Goal: Information Seeking & Learning: Learn about a topic

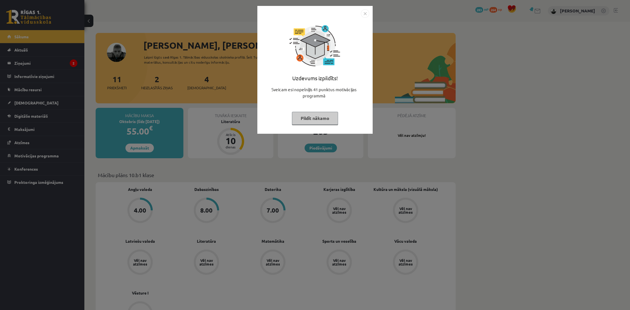
click at [293, 116] on button "Pildīt nākamo" at bounding box center [315, 118] width 46 height 13
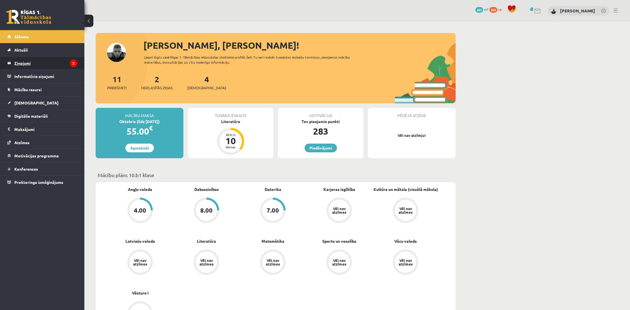
click at [23, 61] on legend "Ziņojumi 2" at bounding box center [45, 63] width 63 height 13
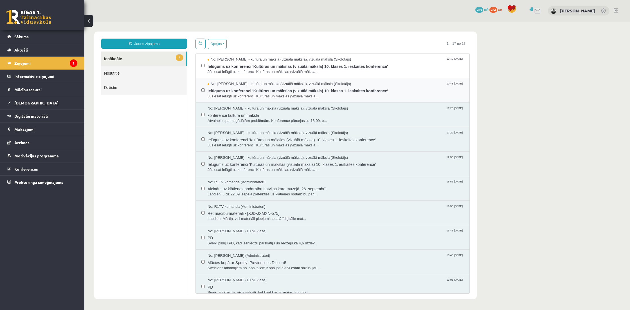
click at [233, 94] on span "Jūs esat ielūgti uz konferenci 'Kultūras un mākslas (vizuālā māksla..." at bounding box center [336, 96] width 256 height 5
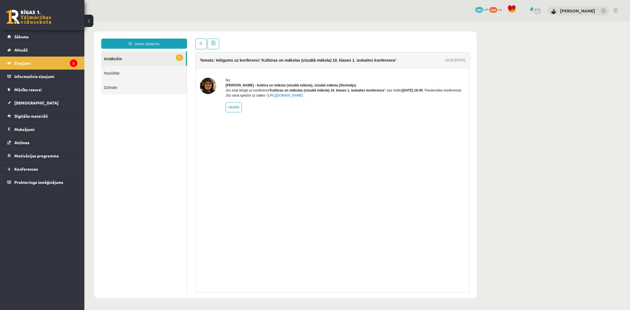
click at [167, 59] on link "1 Ienākošie" at bounding box center [143, 58] width 85 height 14
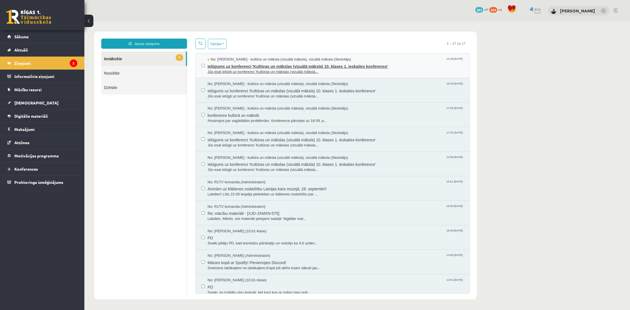
click at [263, 71] on span "Jūs esat ielūgti uz konferenci 'Kultūras un mākslas (vizuālā māksla..." at bounding box center [336, 71] width 256 height 5
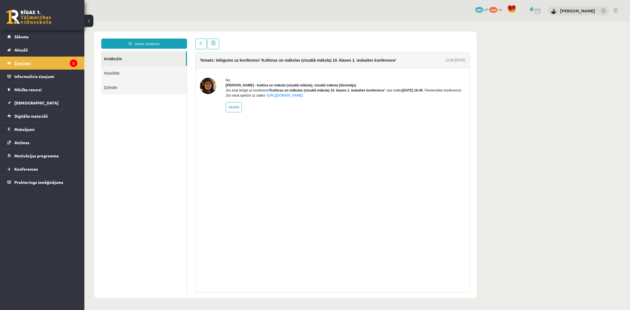
click at [77, 63] on icon "2" at bounding box center [74, 63] width 8 height 8
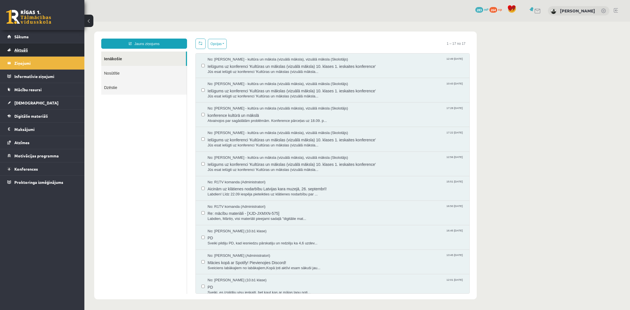
click at [48, 53] on link "Aktuāli" at bounding box center [42, 49] width 70 height 13
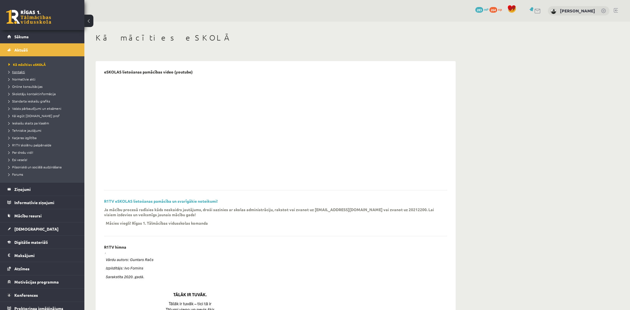
click at [35, 70] on link "Kontakti" at bounding box center [43, 71] width 70 height 5
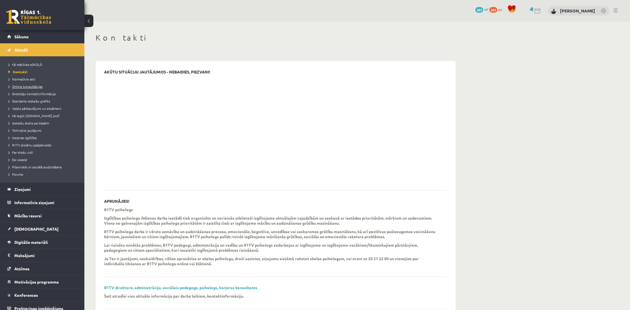
click at [44, 88] on link "Online konsultācijas" at bounding box center [43, 86] width 70 height 5
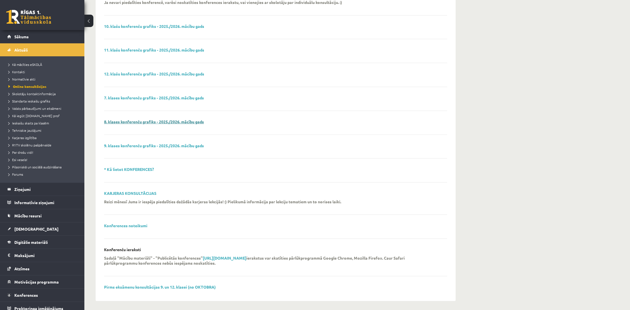
scroll to position [83, 0]
click at [31, 136] on span "Karjeras izglītība" at bounding box center [22, 137] width 28 height 5
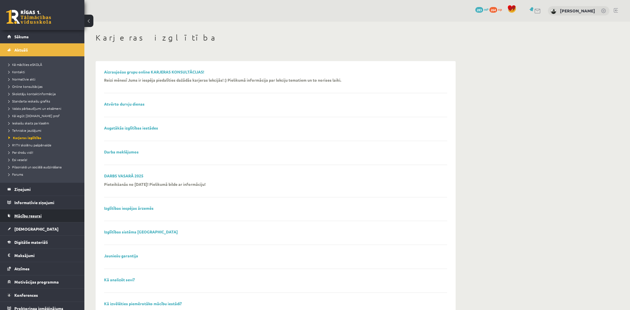
click at [33, 212] on link "Mācību resursi" at bounding box center [42, 215] width 70 height 13
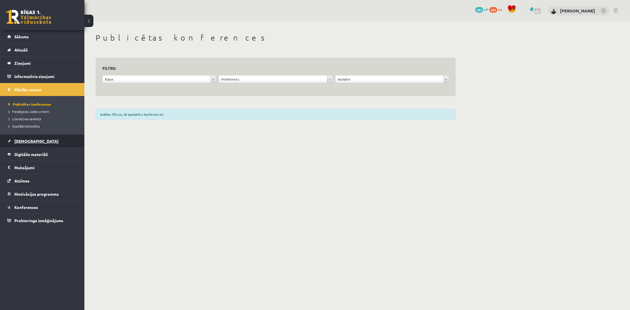
click at [47, 140] on link "[DEMOGRAPHIC_DATA]" at bounding box center [42, 140] width 70 height 13
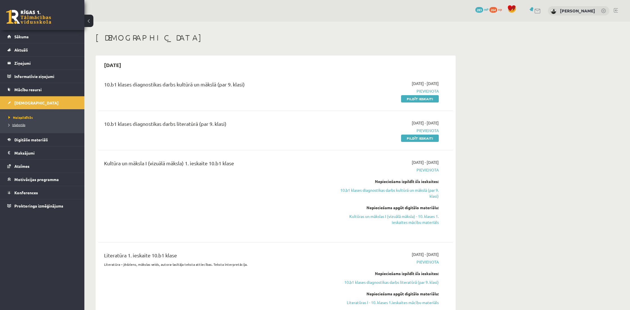
click at [27, 124] on link "Izlabotās" at bounding box center [43, 124] width 70 height 5
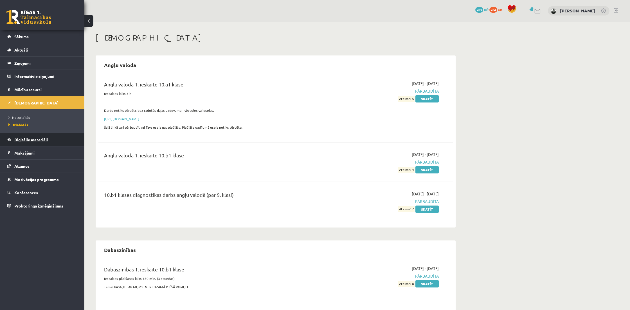
click at [25, 141] on span "Digitālie materiāli" at bounding box center [30, 139] width 33 height 5
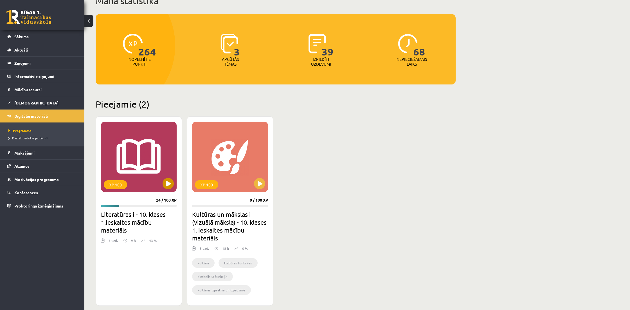
scroll to position [46, 0]
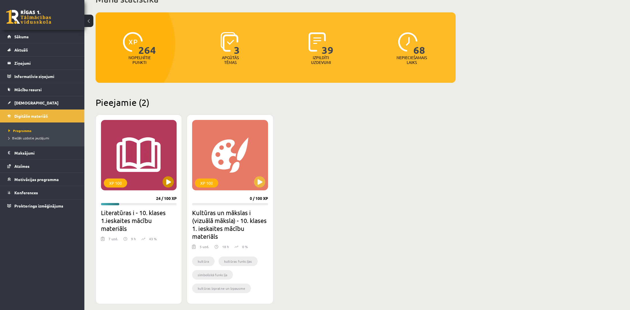
click at [171, 186] on button at bounding box center [168, 181] width 11 height 11
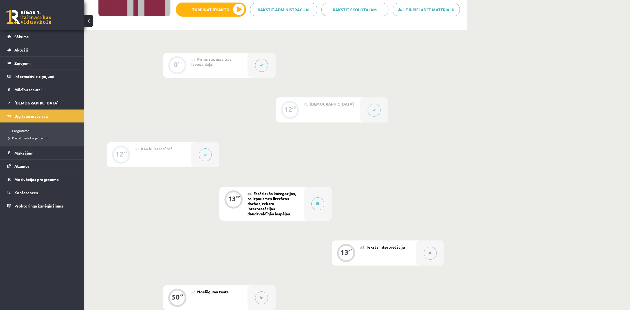
scroll to position [102, 0]
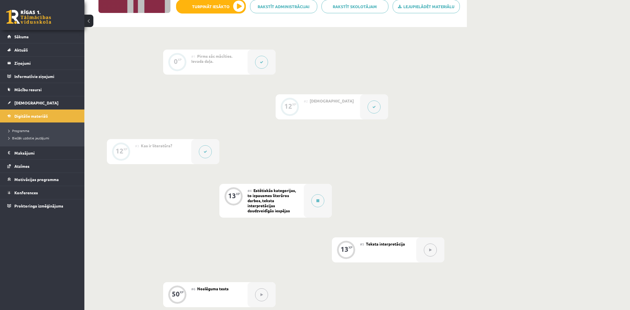
click at [280, 201] on div "#4 Estētiskās kategorijas, to izpausmes literāros darbos, teksta interpretācija…" at bounding box center [276, 201] width 56 height 34
click at [314, 201] on button at bounding box center [317, 200] width 13 height 13
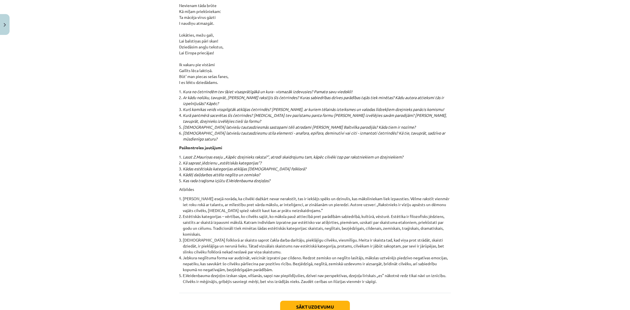
scroll to position [5922, 0]
click at [306, 301] on button "Sākt uzdevumu" at bounding box center [315, 307] width 70 height 12
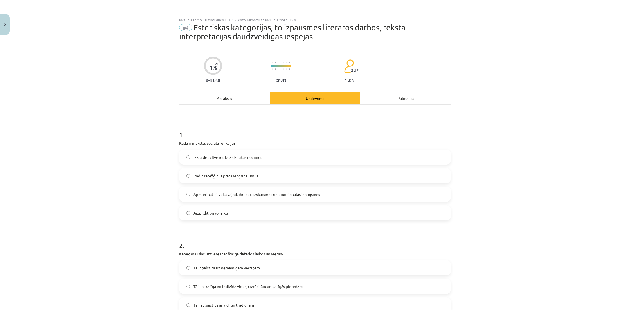
scroll to position [0, 0]
click at [220, 97] on div "Apraksts" at bounding box center [224, 98] width 91 height 13
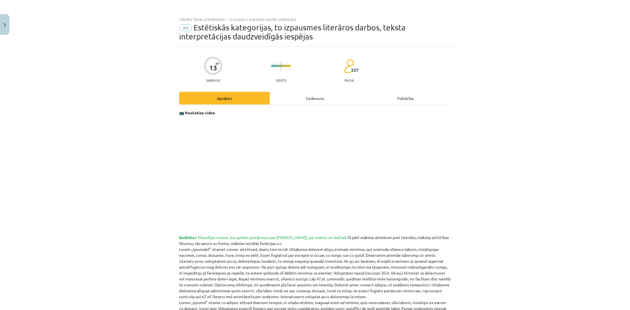
click at [314, 97] on div "Uzdevums" at bounding box center [315, 98] width 91 height 13
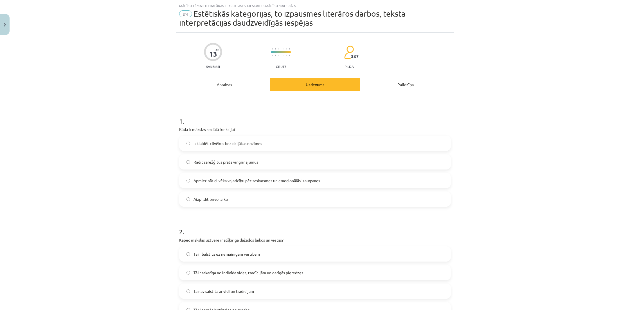
scroll to position [14, 0]
click at [241, 180] on span "Apmierināt cilvēka vajadzību pēc saskarsmes un emocionālās izaugsmes" at bounding box center [257, 180] width 127 height 6
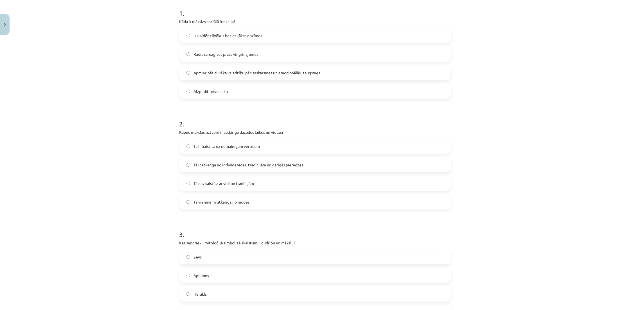
scroll to position [122, 0]
click at [221, 164] on span "Tā ir atkarīga no indivīda vides, tradīcijām un garīgās pieredzes" at bounding box center [249, 164] width 110 height 6
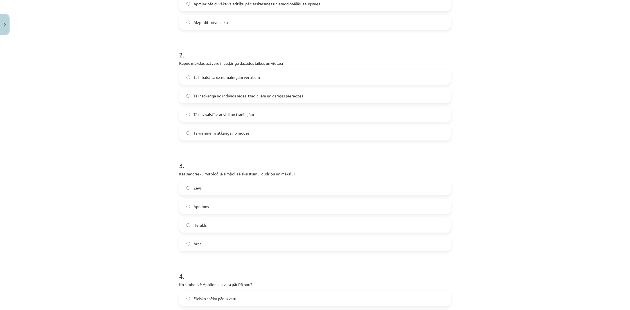
scroll to position [199, 0]
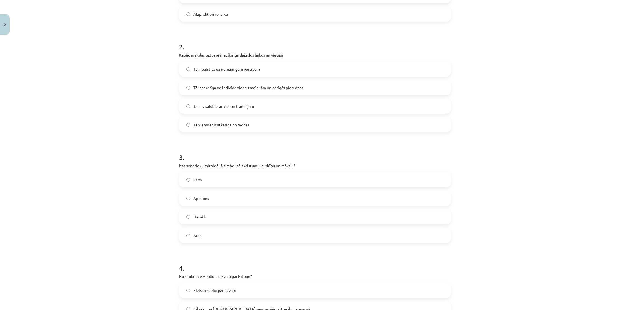
click at [208, 197] on span "Apollons" at bounding box center [201, 198] width 15 height 6
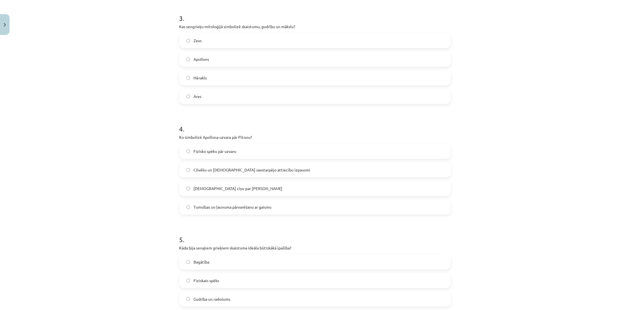
scroll to position [338, 0]
click at [200, 206] on span "Tumsības un ļaunuma pārvarēšanu ar gaismu" at bounding box center [233, 206] width 78 height 6
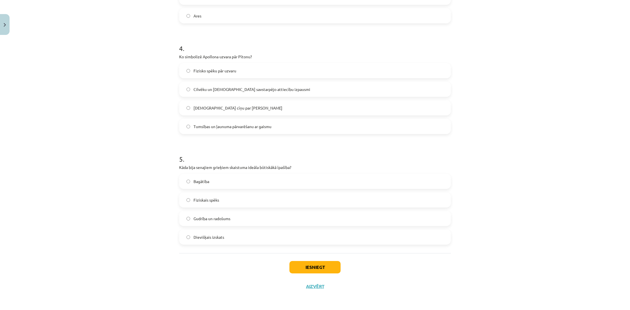
scroll to position [419, 0]
click at [164, 226] on div "Mācību tēma: Literatūras i - 10. klases 1.ieskaites mācību materiāls #4 Estētis…" at bounding box center [315, 155] width 630 height 310
click at [192, 236] on label "Dievišķais izskats" at bounding box center [315, 237] width 271 height 14
click at [327, 268] on button "Iesniegt" at bounding box center [314, 267] width 51 height 12
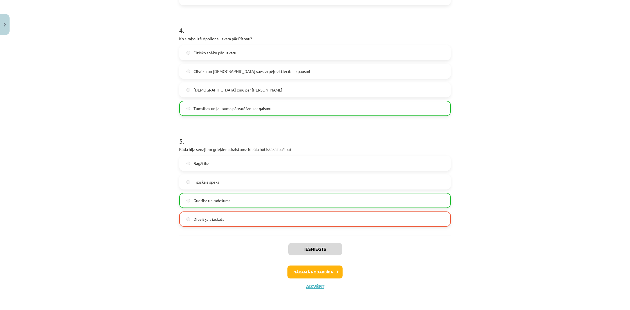
click at [304, 268] on button "Nākamā nodarbība" at bounding box center [314, 271] width 55 height 13
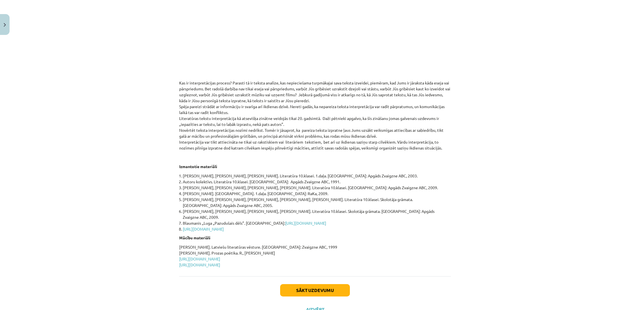
scroll to position [138, 0]
click at [305, 282] on button "Sākt uzdevumu" at bounding box center [315, 288] width 70 height 12
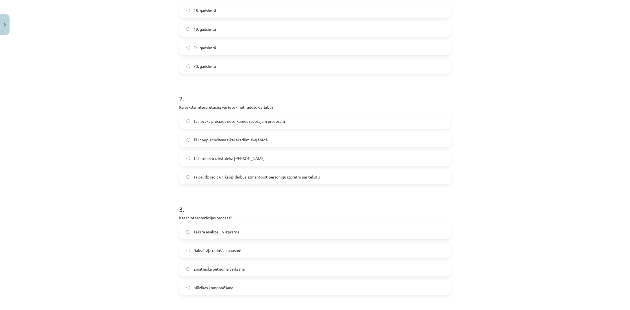
scroll to position [14, 0]
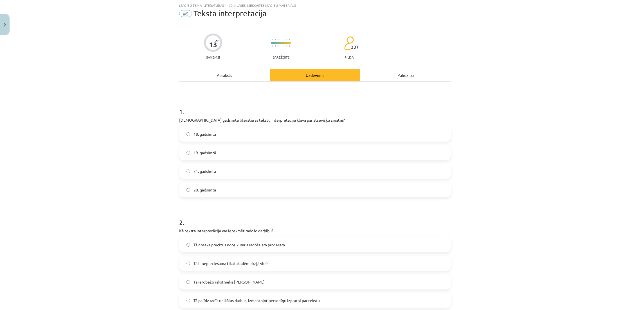
click at [245, 75] on div "Apraksts" at bounding box center [224, 75] width 91 height 13
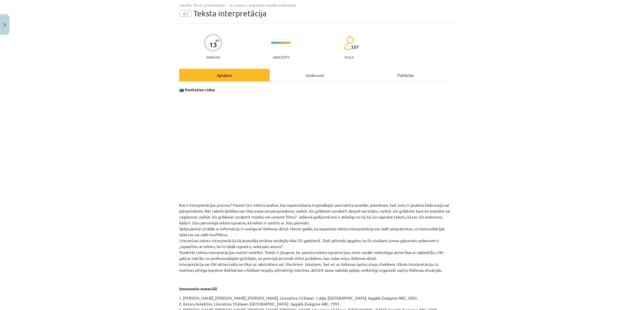
click at [314, 74] on div "Uzdevums" at bounding box center [315, 75] width 91 height 13
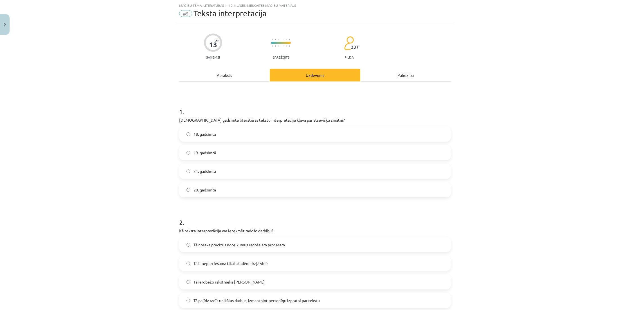
click at [222, 187] on label "20. gadsimtā" at bounding box center [315, 190] width 271 height 14
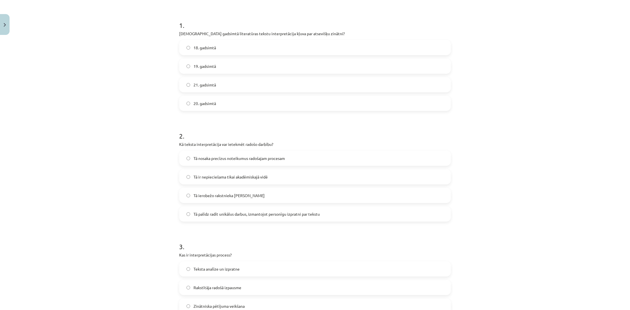
scroll to position [103, 0]
click at [209, 217] on label "Tā palīdz radīt unikālus darbus, izmantojot personīgu izpratni par tekstu" at bounding box center [315, 212] width 271 height 14
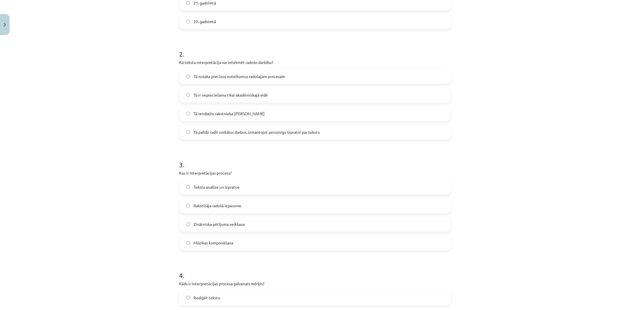
scroll to position [183, 0]
click at [203, 191] on label "Teksta analīze un izpratne" at bounding box center [315, 186] width 271 height 14
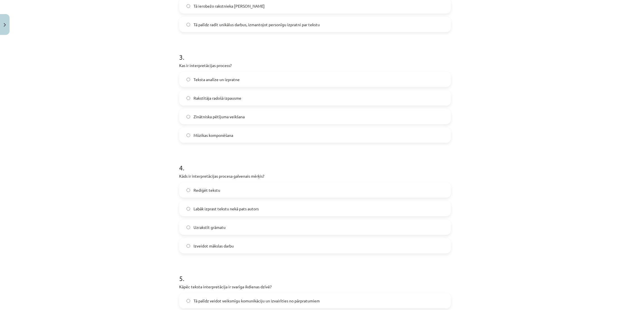
scroll to position [291, 0]
click at [203, 209] on span "Labāk izprast tekstu nekā pats autors" at bounding box center [226, 208] width 65 height 6
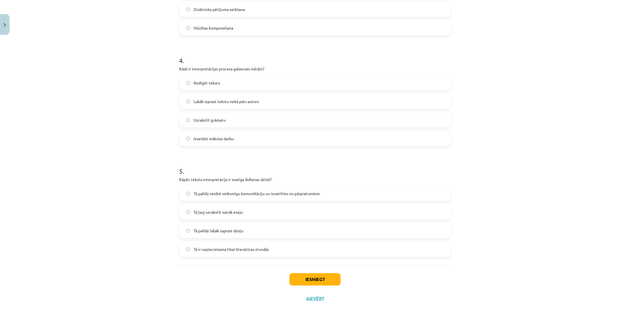
scroll to position [398, 0]
click at [184, 196] on label "Tā palīdz veidot veiksmīgu komunikāciju un izvairīties no pārpratumiem" at bounding box center [315, 192] width 271 height 14
click at [305, 276] on button "Iesniegt" at bounding box center [314, 278] width 51 height 12
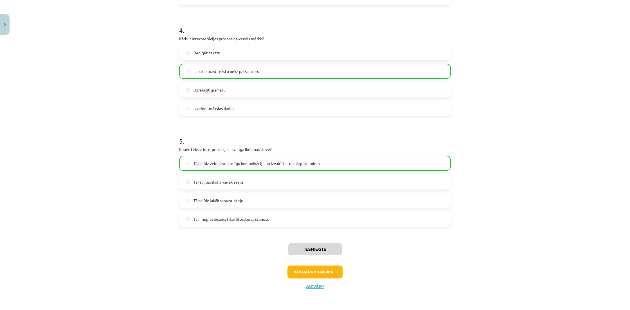
scroll to position [428, 0]
click at [331, 267] on button "Nākamā nodarbība" at bounding box center [314, 271] width 55 height 13
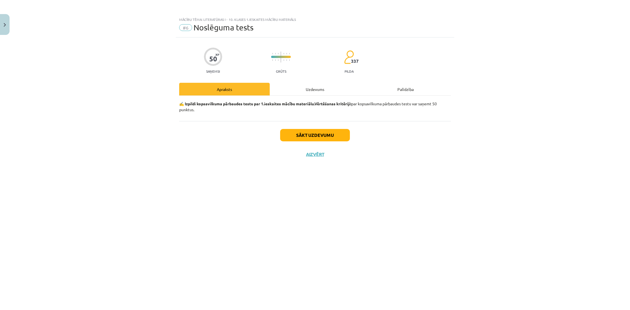
click at [312, 136] on button "Sākt uzdevumu" at bounding box center [315, 135] width 70 height 12
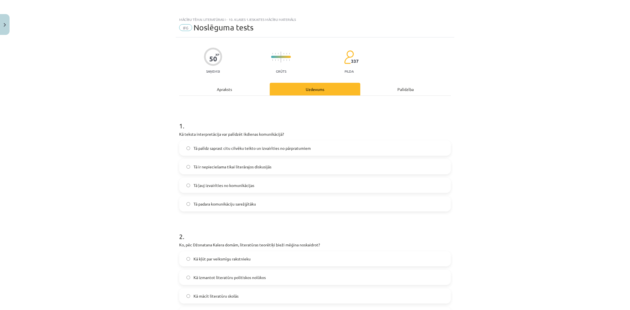
click at [234, 150] on span "Tā palīdz saprast citu cilvēku teikto un izvairīties no pārpratumiem" at bounding box center [252, 148] width 117 height 6
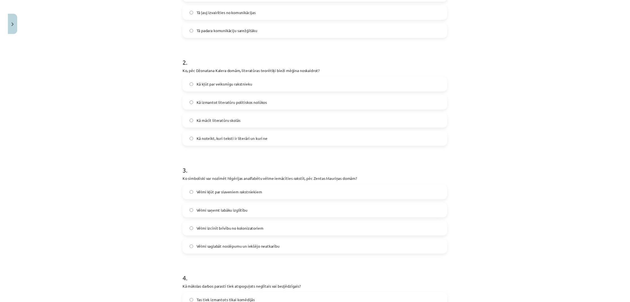
scroll to position [173, 0]
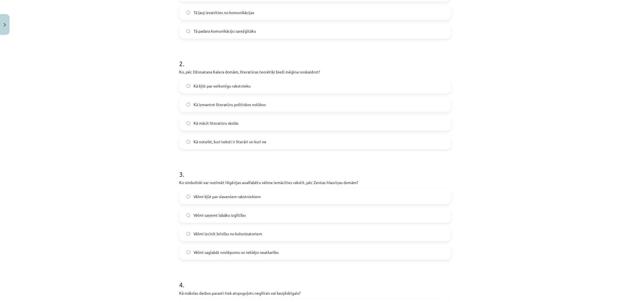
click at [262, 139] on span "Kā noteikt, kuri teksti ir literāri un kuri ne" at bounding box center [230, 142] width 73 height 6
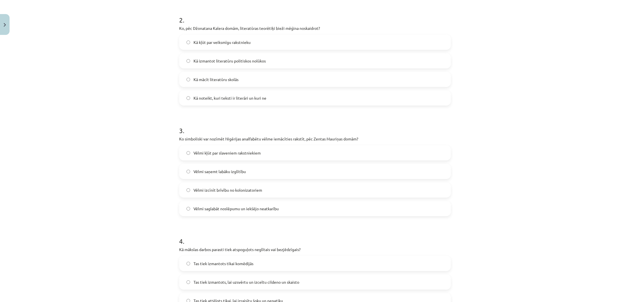
scroll to position [218, 0]
click at [229, 205] on span "Vēlmi saglabāt noslēpumu un iekšējo neatkarību" at bounding box center [236, 207] width 85 height 6
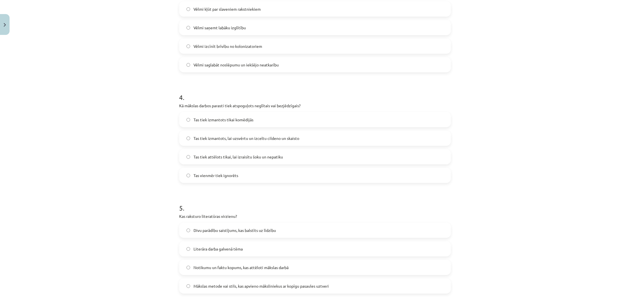
scroll to position [361, 0]
click at [244, 142] on label "Tas tiek izmantots, lai uzsvērtu un izceltu cildeno un skaisto" at bounding box center [315, 137] width 271 height 14
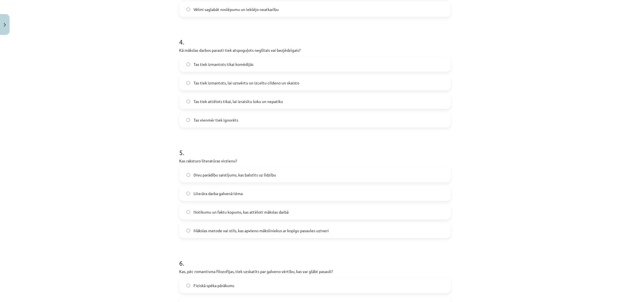
scroll to position [417, 0]
click at [287, 103] on label "Tas tiek attēlots tikai, lai izraisītu šoku un nepatiku" at bounding box center [315, 100] width 271 height 14
click at [238, 76] on label "Tas tiek izmantots, lai uzsvērtu un izceltu cildeno un skaisto" at bounding box center [315, 81] width 271 height 14
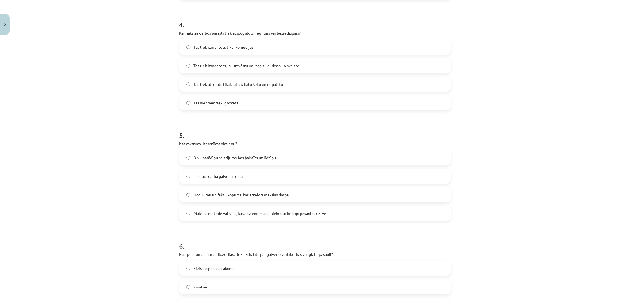
scroll to position [434, 0]
click at [259, 216] on label "Mākslas metode vai stils, kas apvieno māksliniekus ar kopīgu pasaules uztveri" at bounding box center [315, 212] width 271 height 14
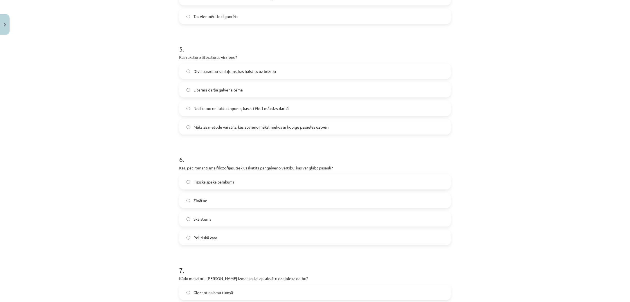
scroll to position [520, 0]
click at [545, 3] on div "Mācību tēma: Literatūras i - 10. klases 1.ieskaites mācību materiāls #6 Noslēgu…" at bounding box center [315, 151] width 630 height 302
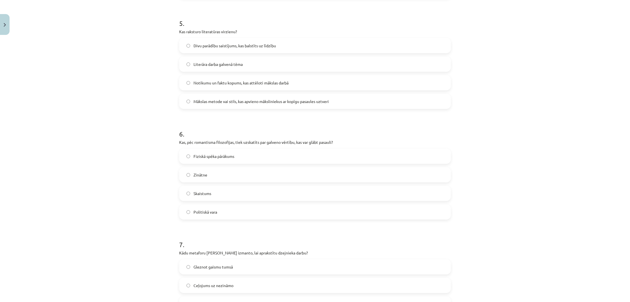
scroll to position [556, 0]
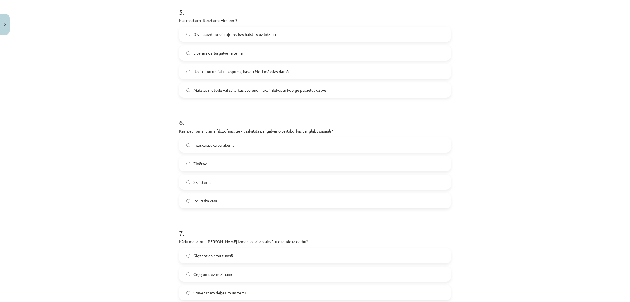
click at [229, 182] on label "Skaistums" at bounding box center [315, 182] width 271 height 14
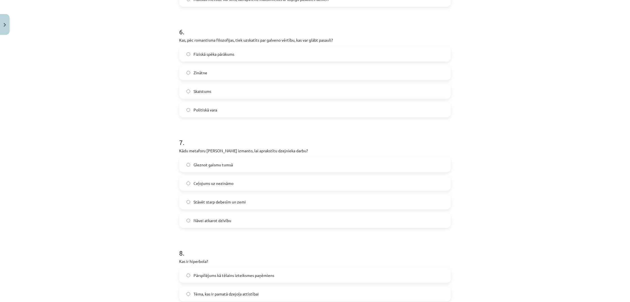
scroll to position [651, 0]
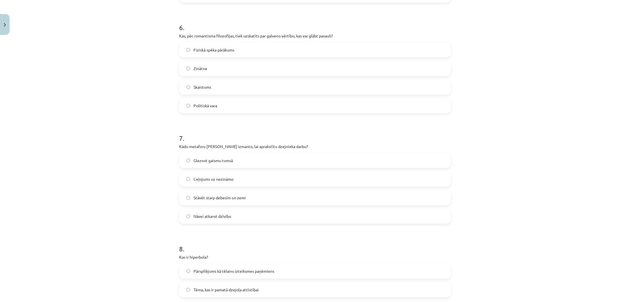
click at [201, 162] on span "Gleznot gaismu tumsā" at bounding box center [213, 161] width 39 height 6
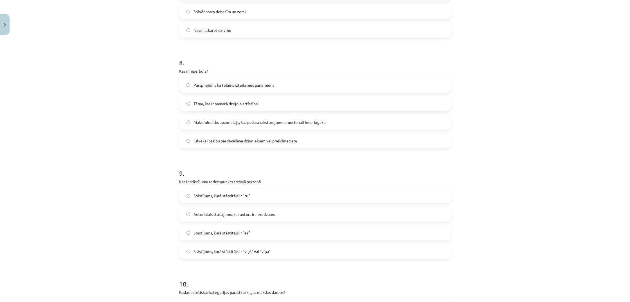
scroll to position [837, 0]
click at [225, 88] on label "Pārspīlējums kā tēlains izteiksmes paņēmiens" at bounding box center [315, 84] width 271 height 14
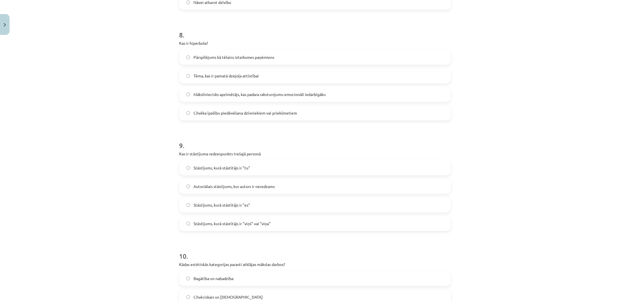
click at [239, 201] on label "Stāstījums, kurā stāstītājs ir "es"" at bounding box center [315, 205] width 271 height 14
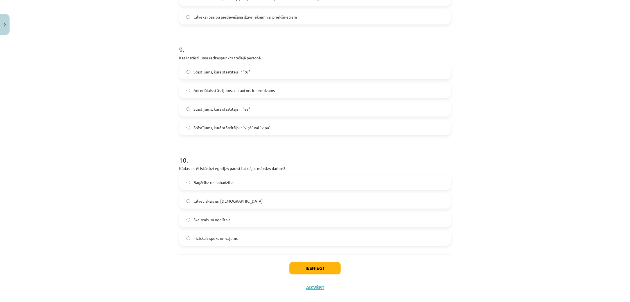
scroll to position [962, 0]
click at [207, 215] on span "Skaistais un neglītais" at bounding box center [212, 218] width 37 height 6
click at [312, 268] on button "Iesniegt" at bounding box center [314, 266] width 51 height 12
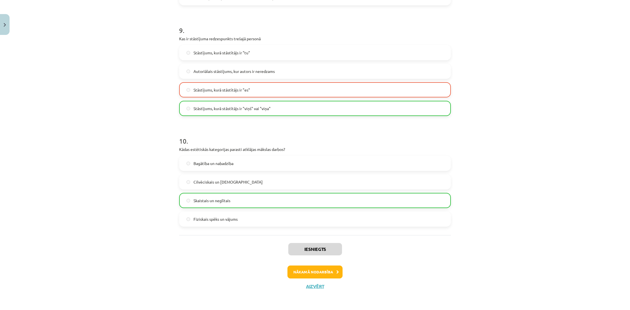
scroll to position [980, 0]
click at [317, 268] on button "Nākamā nodarbība" at bounding box center [314, 271] width 55 height 13
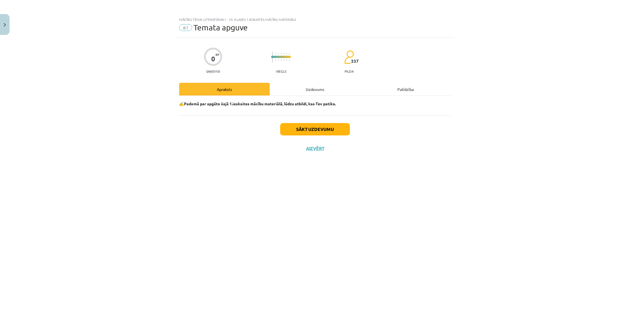
click at [311, 130] on button "Sākt uzdevumu" at bounding box center [315, 129] width 70 height 12
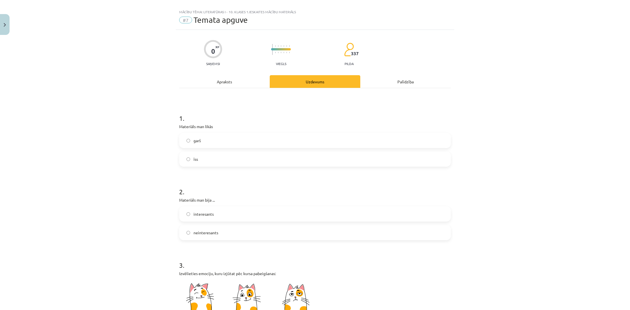
click at [246, 142] on label "garš" at bounding box center [315, 140] width 271 height 14
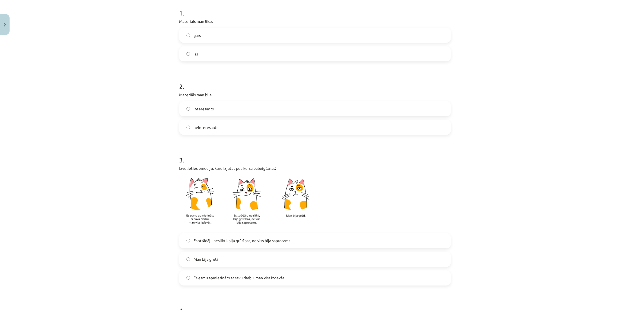
scroll to position [114, 0]
click at [261, 243] on label "Es strādāju neslikti, bija grūtības, ne viss bija saprotams" at bounding box center [315, 240] width 271 height 14
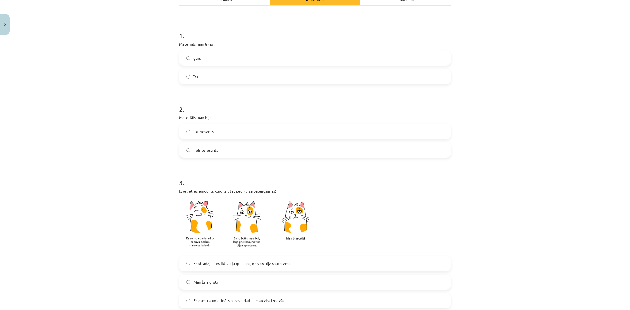
scroll to position [90, 0]
click at [206, 152] on span "neinteresants" at bounding box center [206, 150] width 25 height 6
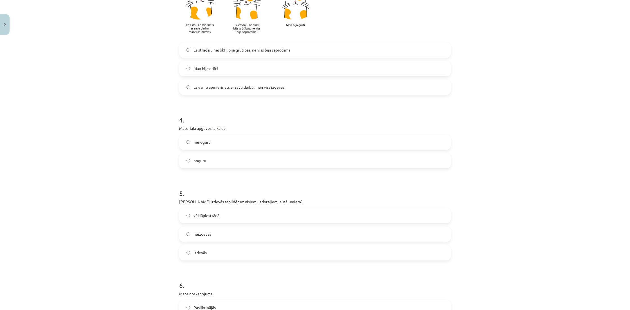
scroll to position [304, 0]
click at [201, 144] on span "nenoguru" at bounding box center [202, 141] width 17 height 6
click at [227, 217] on label "vēl jāpiestrādā" at bounding box center [315, 215] width 271 height 14
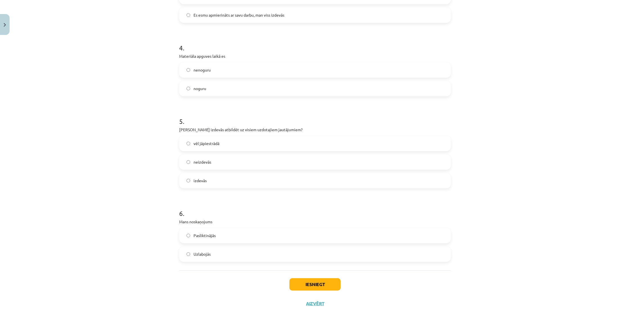
scroll to position [376, 0]
click at [309, 259] on label "Uzlabojās" at bounding box center [315, 254] width 271 height 14
click at [314, 284] on button "Iesniegt" at bounding box center [314, 284] width 51 height 12
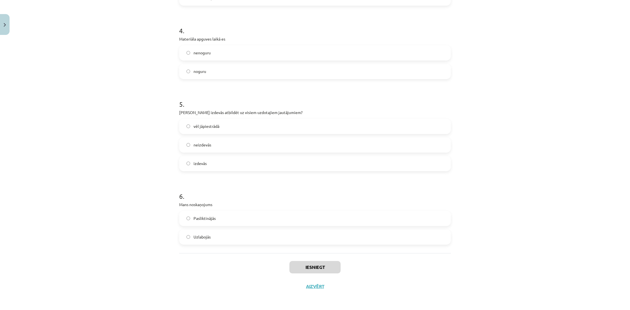
scroll to position [393, 0]
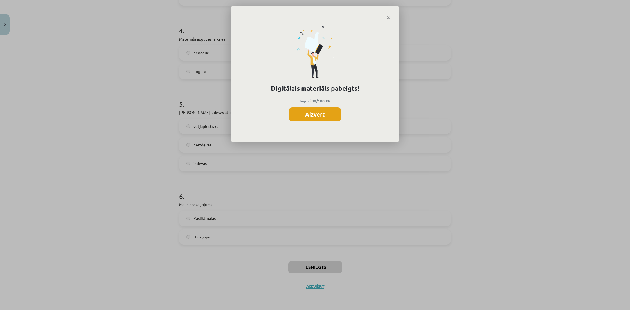
click at [331, 115] on button "Aizvērt" at bounding box center [315, 114] width 52 height 14
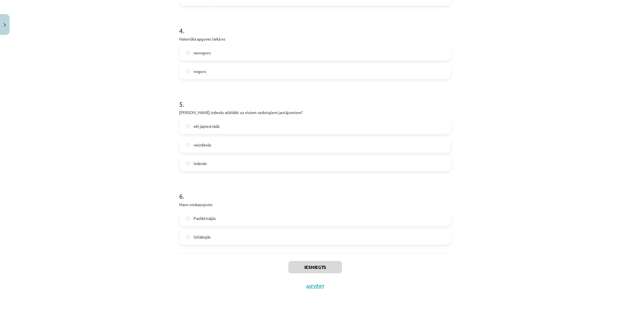
click at [311, 286] on button "Aizvērt" at bounding box center [314, 286] width 21 height 6
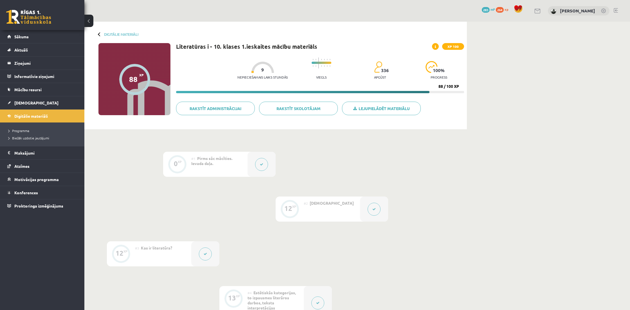
scroll to position [0, 0]
click at [15, 115] on span "Digitālie materiāli" at bounding box center [30, 115] width 33 height 5
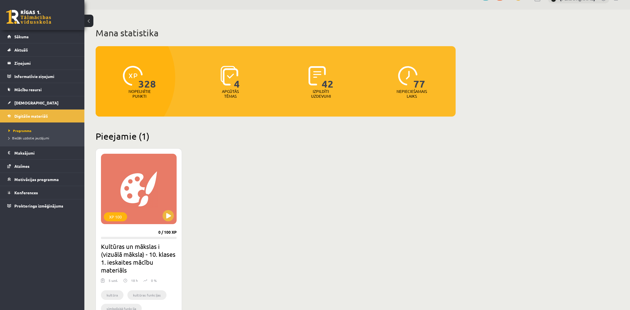
scroll to position [12, 0]
click at [41, 105] on link "[DEMOGRAPHIC_DATA]" at bounding box center [42, 102] width 70 height 13
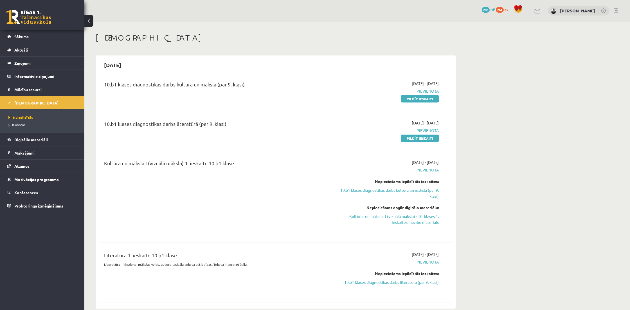
click at [615, 9] on link at bounding box center [616, 10] width 4 height 5
